Goal: Find contact information: Find contact information

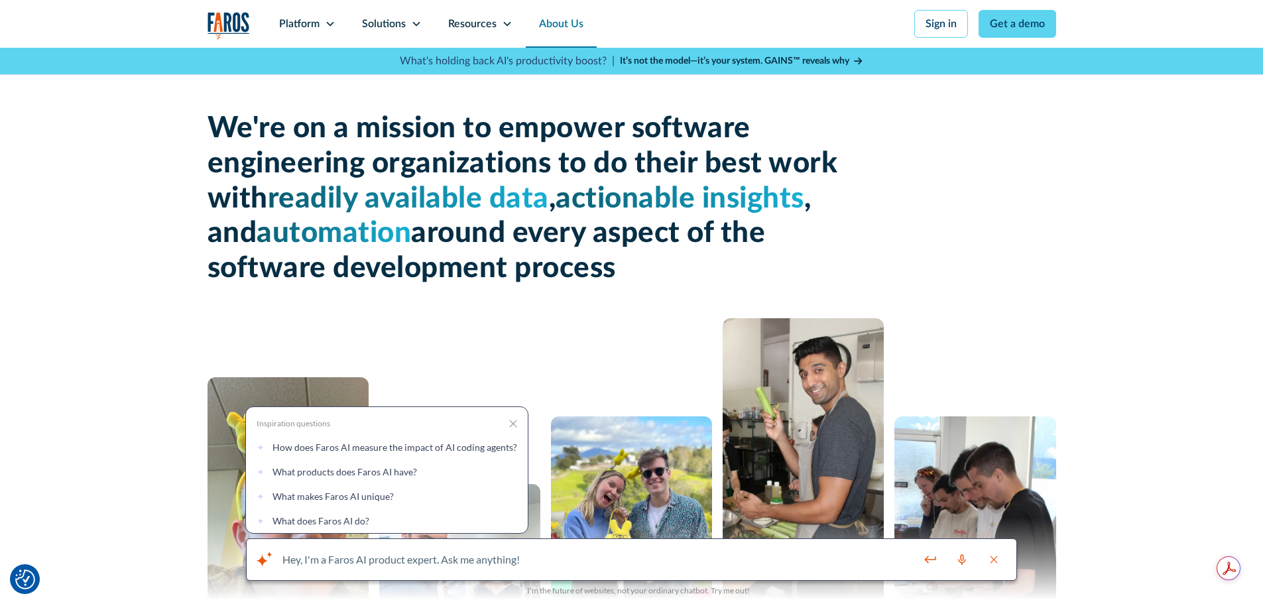
click at [1003, 560] on button "Close search bar" at bounding box center [994, 560] width 32 height 28
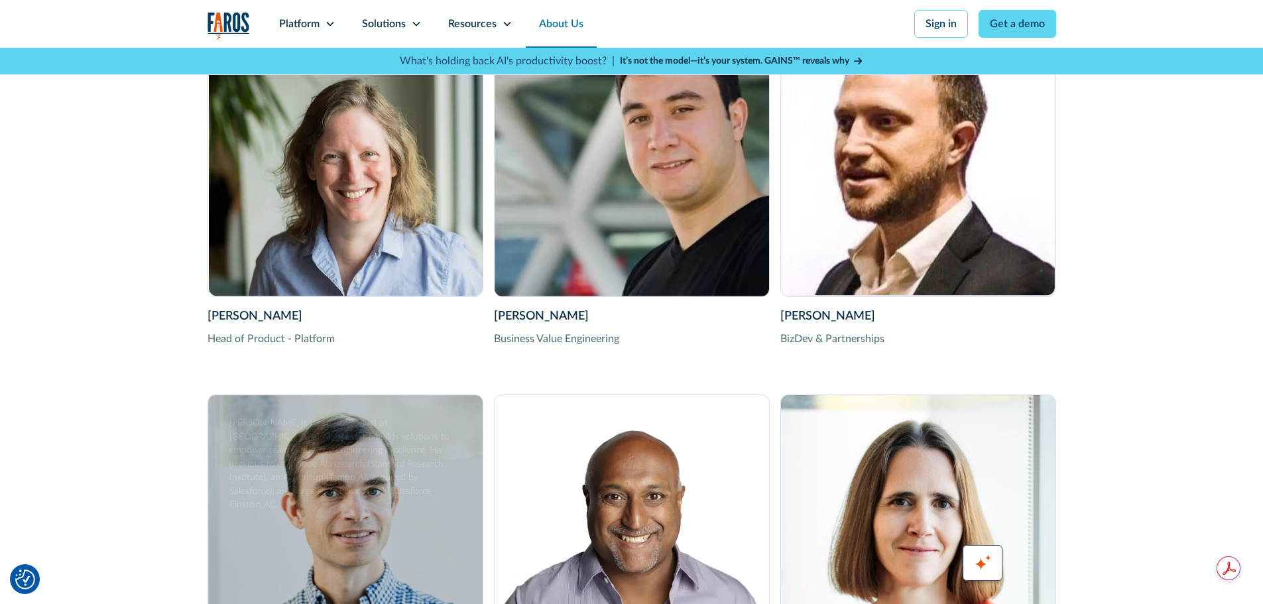
scroll to position [2784, 0]
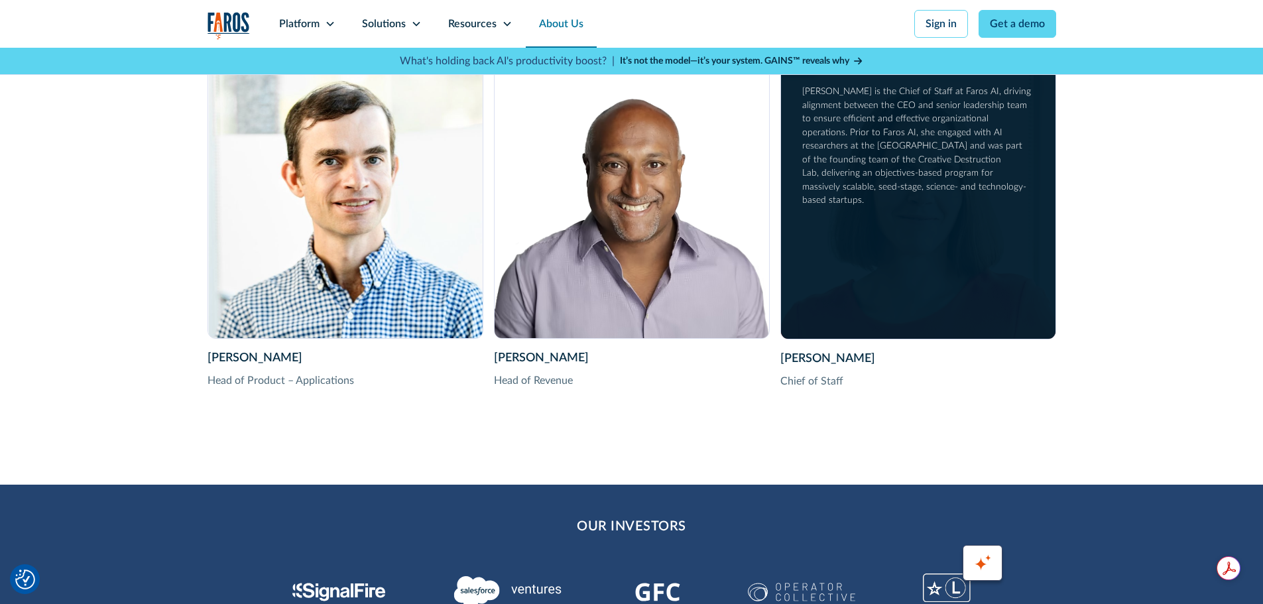
click at [947, 229] on div "[PERSON_NAME] Chief of Staff [PERSON_NAME] is the Chief of Staff at Faros AI, d…" at bounding box center [918, 201] width 274 height 275
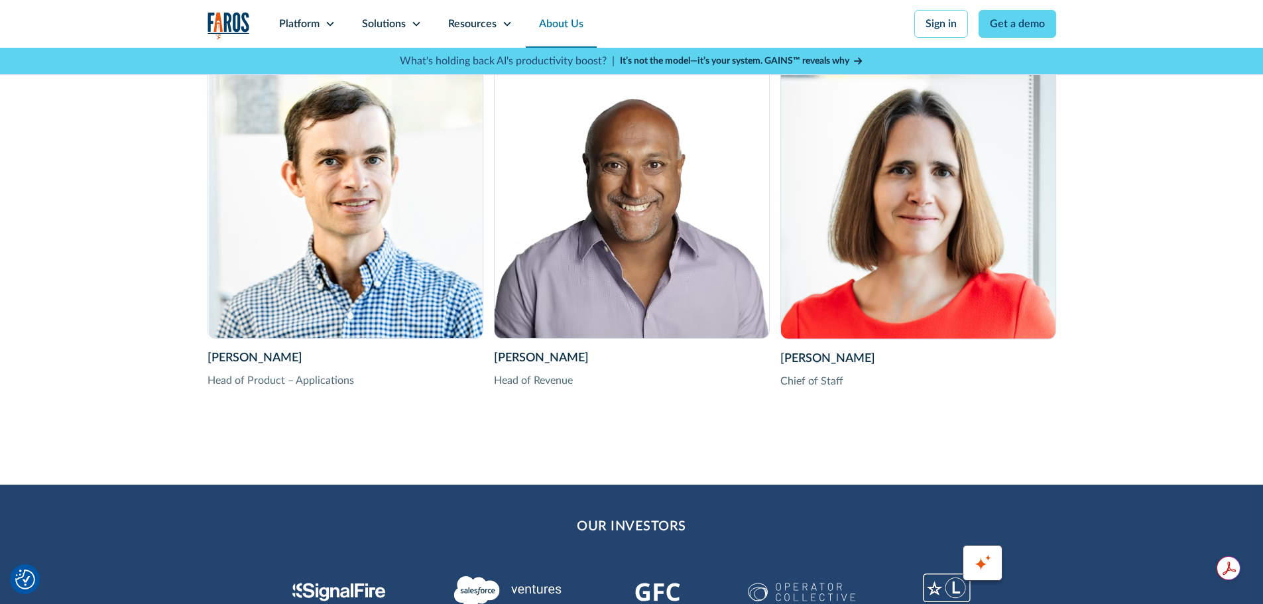
click at [842, 359] on div "[PERSON_NAME]" at bounding box center [918, 359] width 276 height 18
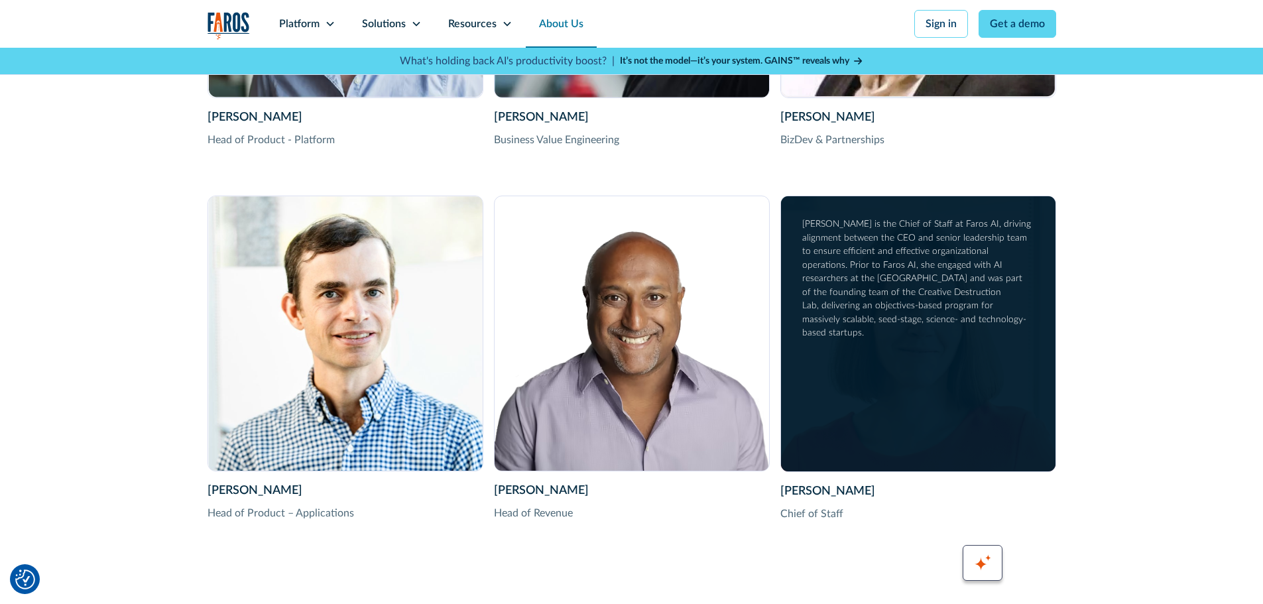
scroll to position [2585, 0]
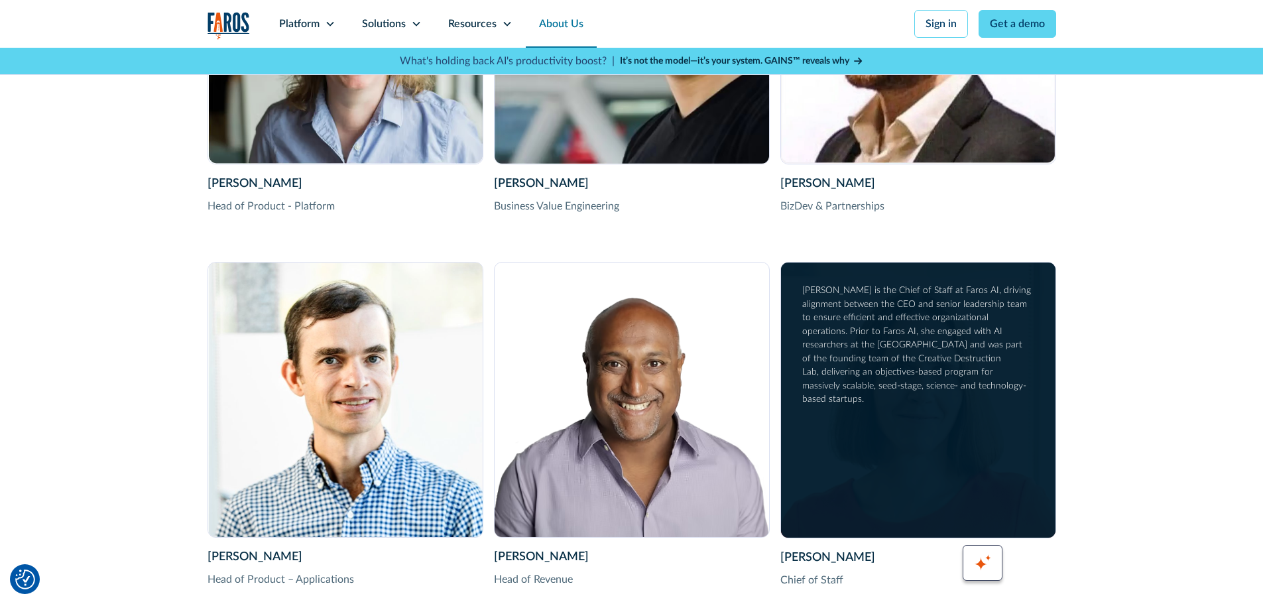
click at [914, 322] on div "[PERSON_NAME] is the Chief of Staff at Faros AI, driving alignment between the …" at bounding box center [917, 345] width 231 height 123
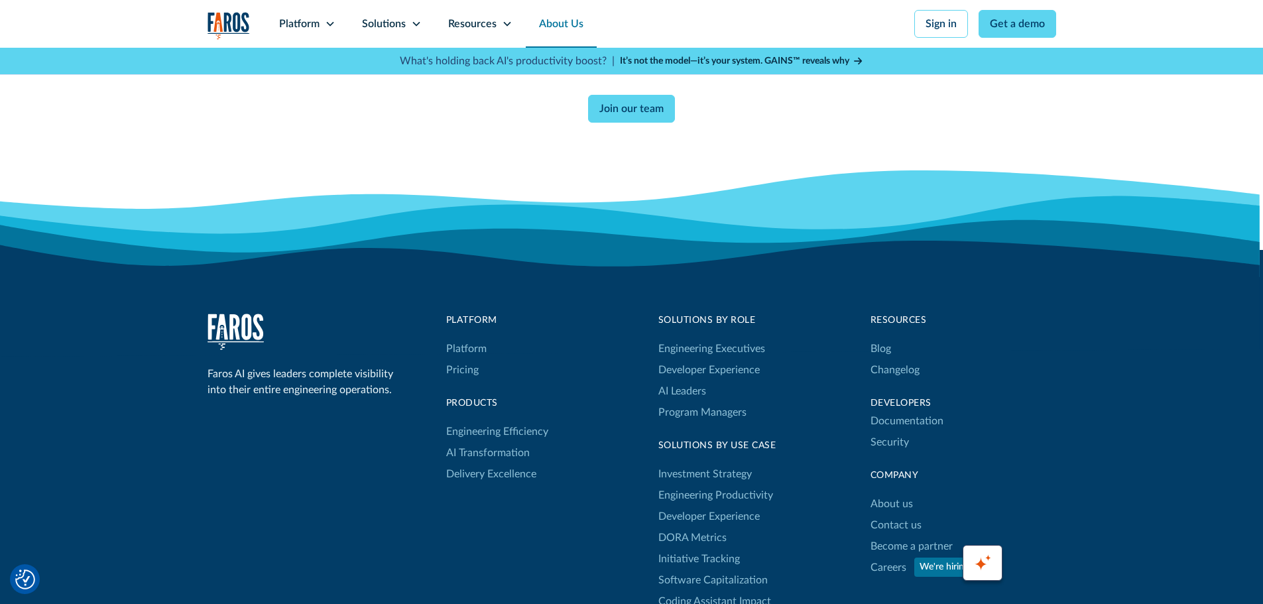
scroll to position [3765, 0]
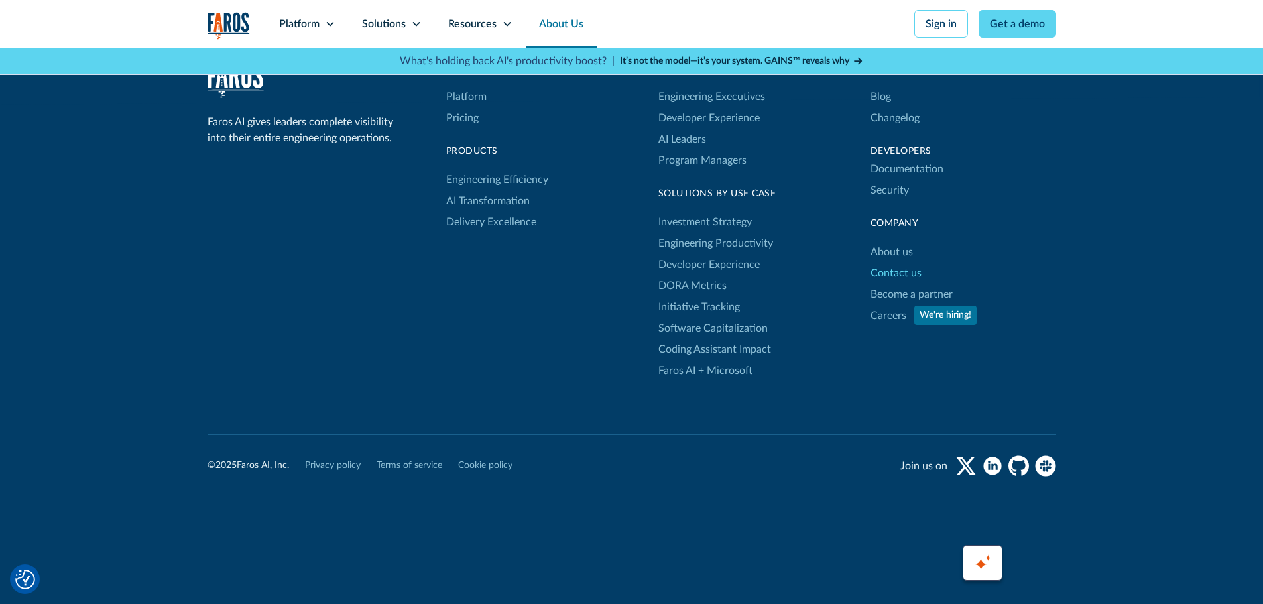
click at [896, 267] on link "Contact us" at bounding box center [895, 273] width 51 height 21
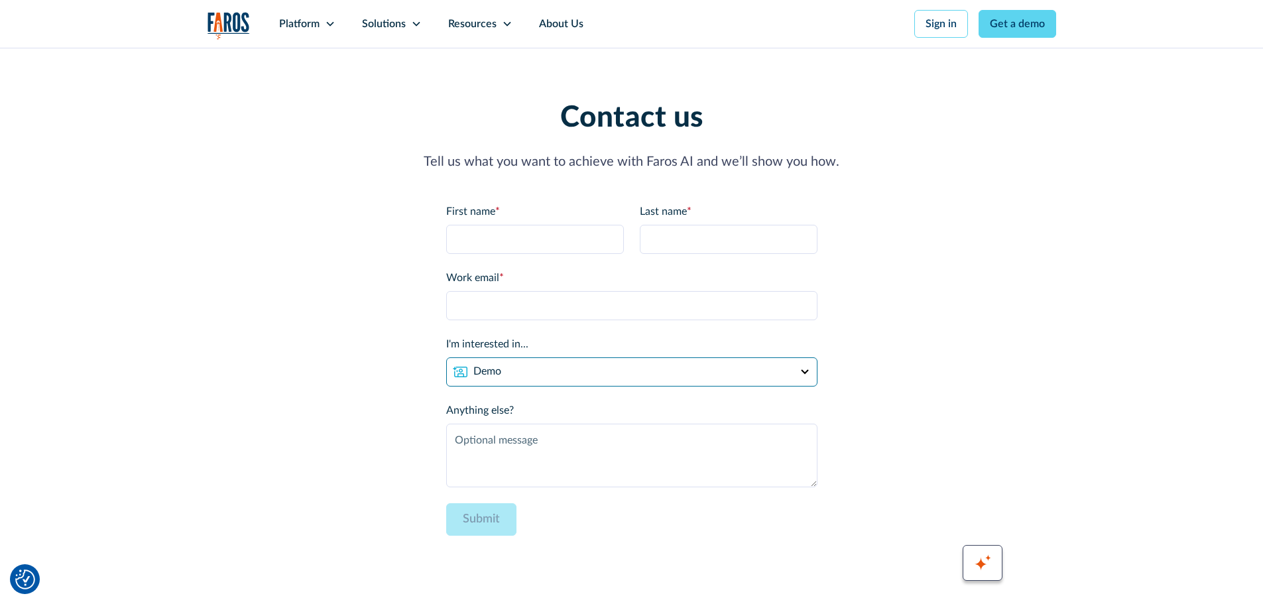
click at [570, 373] on select "Demo Partnership Support Other" at bounding box center [631, 371] width 371 height 29
select select "other"
click at [446, 357] on select "Demo Partnership Support Other" at bounding box center [631, 371] width 371 height 29
click at [337, 382] on div "Contact us Tell us what you want to achieve with Faros AI and we’ll show you ho…" at bounding box center [631, 326] width 849 height 451
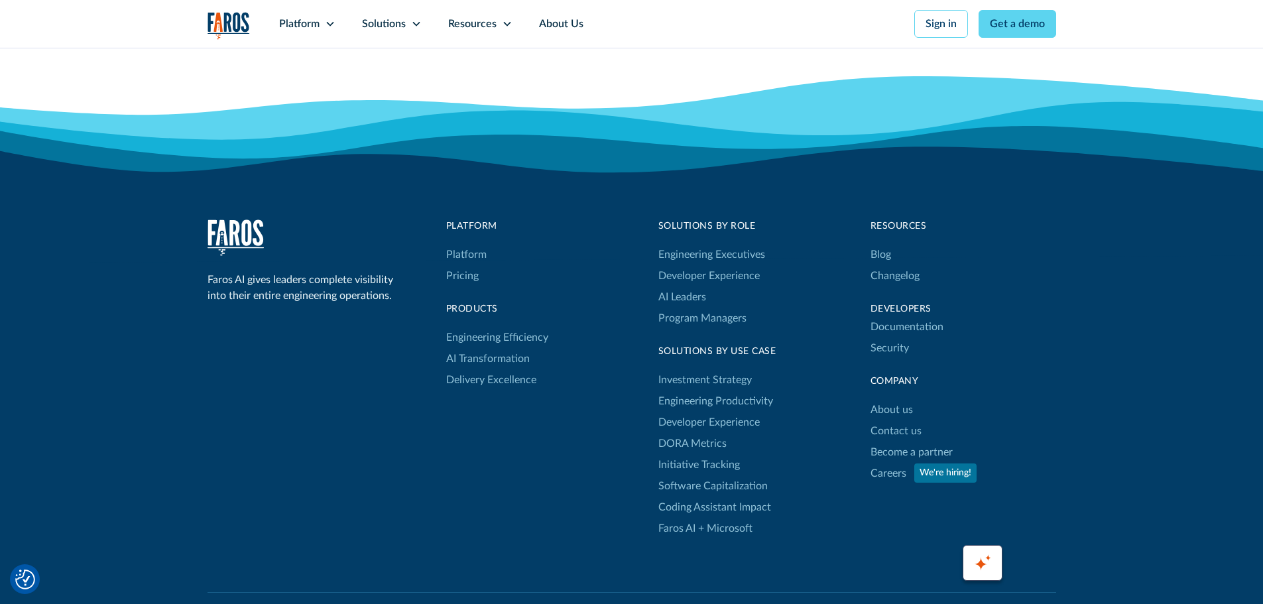
scroll to position [663, 0]
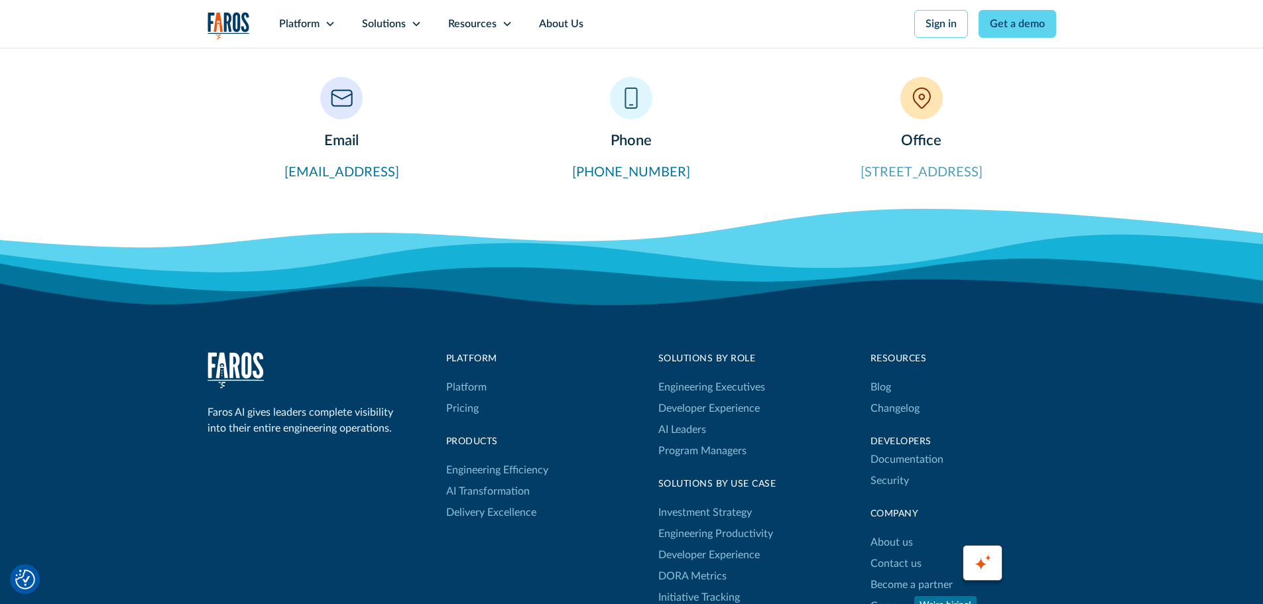
drag, startPoint x: 1039, startPoint y: 170, endPoint x: 818, endPoint y: 178, distance: 221.6
click at [818, 178] on div "Office 302 8th Ave, San Mateo, CA 94401" at bounding box center [921, 129] width 268 height 105
copy link "302 8th Ave, San Mateo, CA 94401"
drag, startPoint x: 687, startPoint y: 167, endPoint x: 587, endPoint y: 174, distance: 100.3
click at [587, 174] on div "Phone (415) 715-1817" at bounding box center [631, 129] width 268 height 105
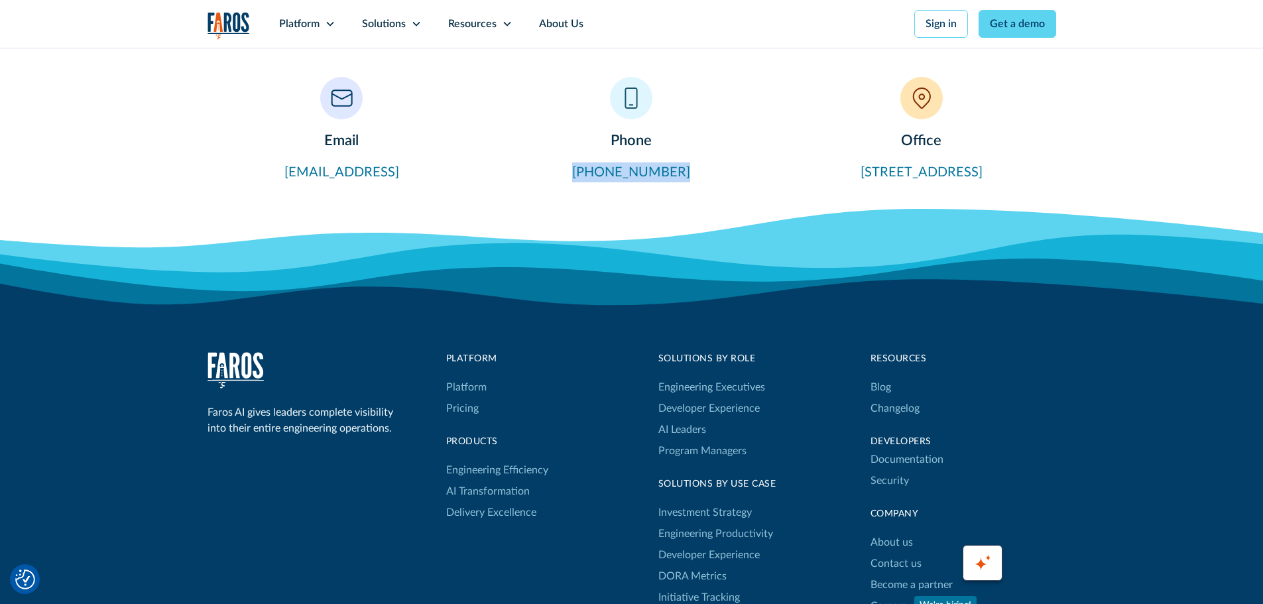
copy link "(415) 715-1817"
click at [233, 21] on img "home" at bounding box center [228, 25] width 42 height 27
